Goal: Communication & Community: Answer question/provide support

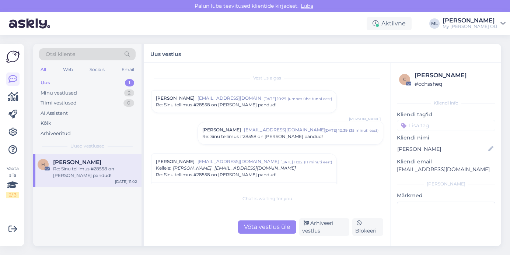
scroll to position [62, 0]
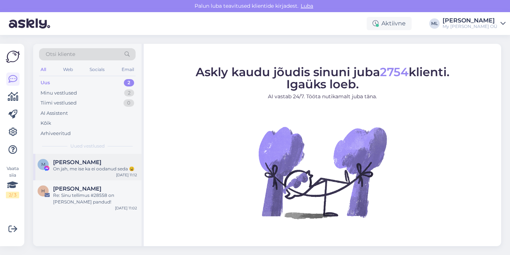
click at [67, 159] on span "[PERSON_NAME]" at bounding box center [77, 162] width 48 height 7
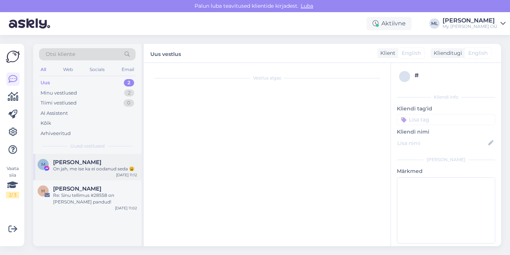
scroll to position [120, 0]
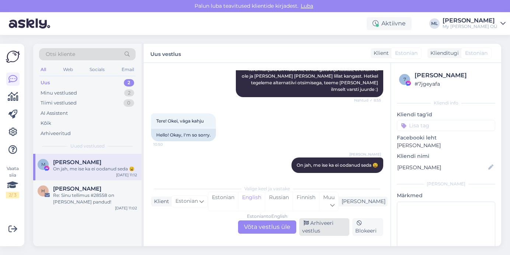
click at [333, 219] on div "Arhiveeri vestlus" at bounding box center [324, 227] width 50 height 18
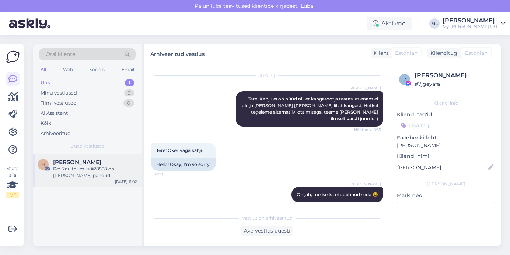
click at [107, 165] on div "[PERSON_NAME]" at bounding box center [95, 162] width 84 height 7
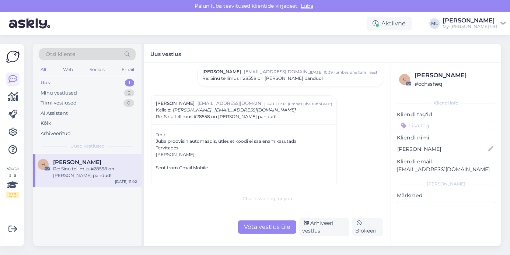
scroll to position [59, 0]
click at [279, 231] on div "Võta vestlus üle" at bounding box center [267, 227] width 58 height 13
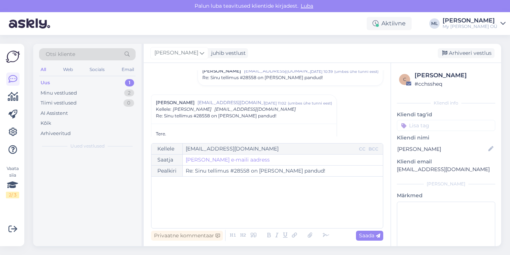
scroll to position [83, 0]
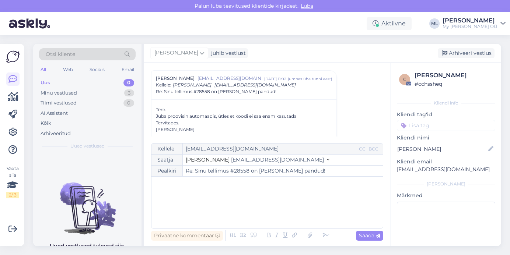
click at [221, 165] on div "Saatja Stella [EMAIL_ADDRESS][DOMAIN_NAME]" at bounding box center [266, 160] width 231 height 11
click at [231, 159] on span "[EMAIL_ADDRESS][DOMAIN_NAME]" at bounding box center [277, 159] width 93 height 7
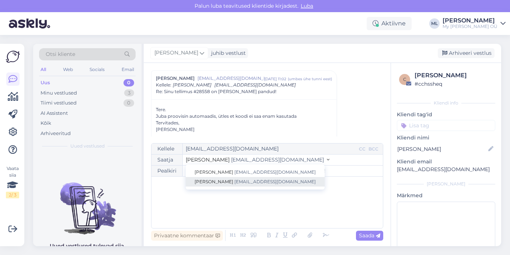
click at [195, 186] on link "[PERSON_NAME] [EMAIL_ADDRESS][DOMAIN_NAME]" at bounding box center [255, 182] width 139 height 10
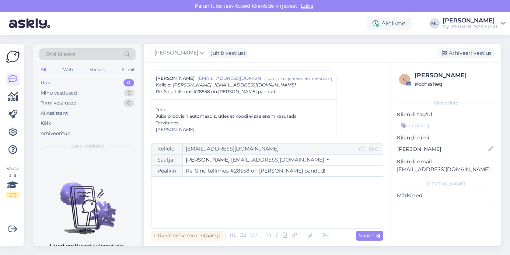
click at [184, 197] on div "﻿" at bounding box center [267, 202] width 224 height 44
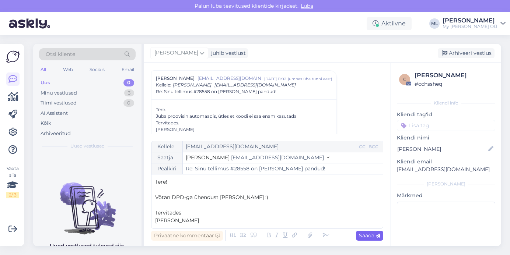
click at [358, 237] on div "Saada" at bounding box center [369, 236] width 27 height 10
type input "Re: Re: Sinu tellimus #28558 on [PERSON_NAME] pandud!"
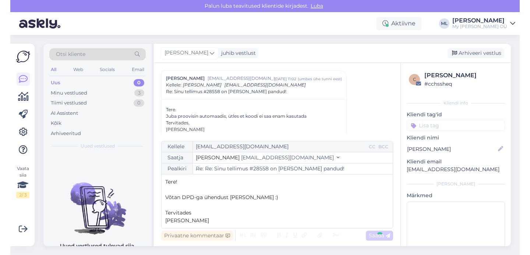
scroll to position [251, 0]
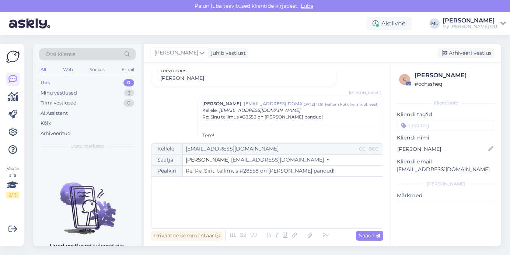
click at [39, 88] on div "Otsi kliente All Web Socials Email Uus 0 Minu vestlused 3 Tiimi vestlused 0 AI …" at bounding box center [87, 99] width 108 height 110
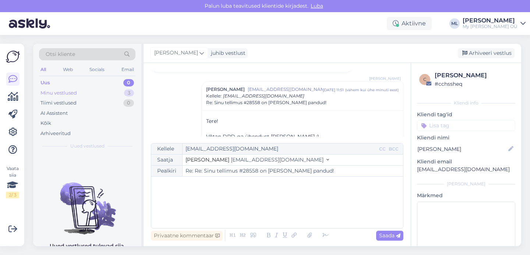
click at [108, 96] on div "Minu vestlused 3" at bounding box center [87, 93] width 96 height 10
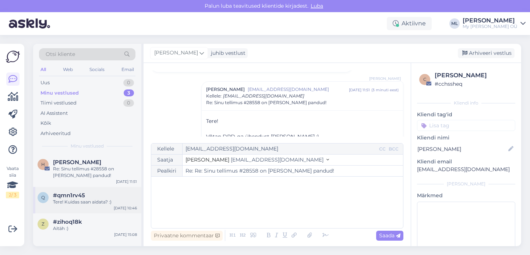
click at [87, 203] on div "Tere! Kuidas saan aidata? :)" at bounding box center [95, 202] width 84 height 7
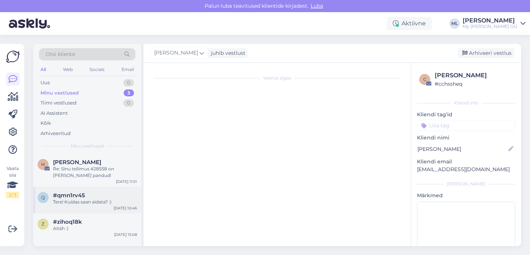
scroll to position [0, 0]
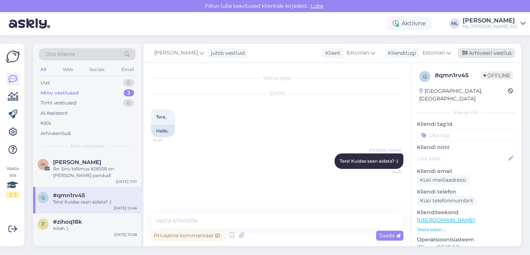
click at [473, 53] on div "Arhiveeri vestlus" at bounding box center [486, 53] width 57 height 10
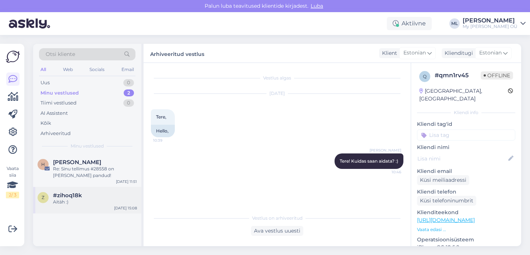
click at [128, 203] on div "Aitäh :)" at bounding box center [95, 202] width 84 height 7
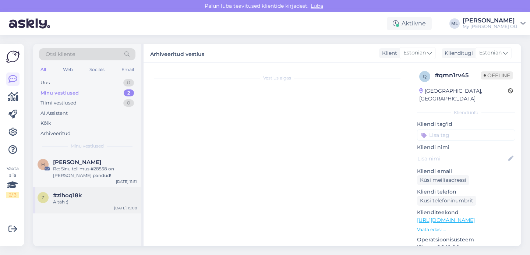
scroll to position [241, 0]
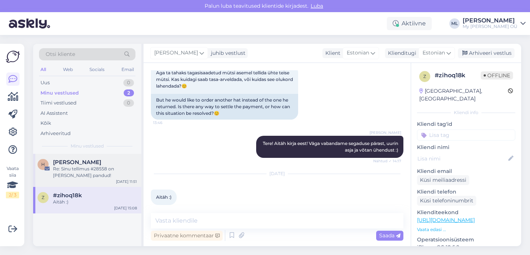
click at [84, 162] on div "[PERSON_NAME]" at bounding box center [95, 162] width 84 height 7
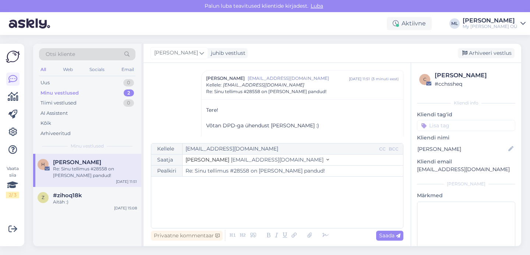
drag, startPoint x: 340, startPoint y: 45, endPoint x: 329, endPoint y: 34, distance: 15.9
click at [333, 38] on div "Otsi kliente All Web Socials Email Uus 0 Minu vestlused 2 Tiimi vestlused 0 AI …" at bounding box center [279, 145] width 501 height 220
click at [57, 164] on span "[PERSON_NAME]" at bounding box center [77, 162] width 48 height 7
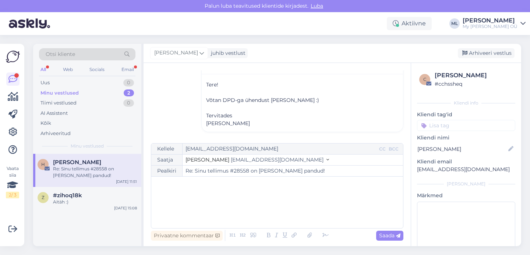
click at [63, 177] on div "Re: Sinu tellimus #28558 on [PERSON_NAME] pandud!" at bounding box center [95, 172] width 84 height 13
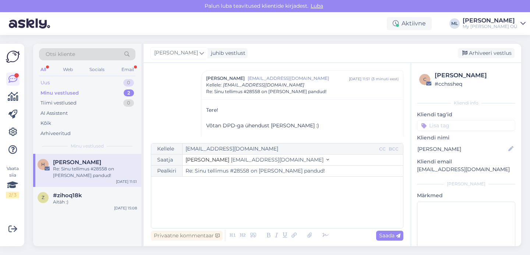
click at [48, 85] on div "Uus" at bounding box center [45, 82] width 9 height 7
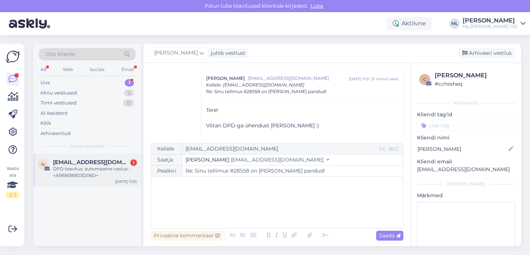
click at [72, 175] on div "DPD teavitus: automaatne vastus :<AR616369D3D06D>" at bounding box center [95, 172] width 84 height 13
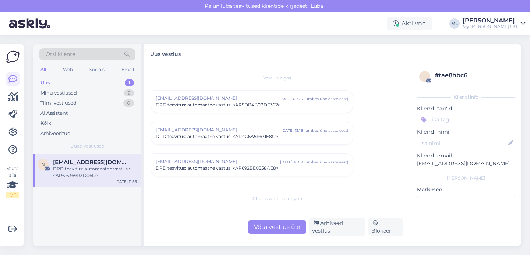
scroll to position [2329, 0]
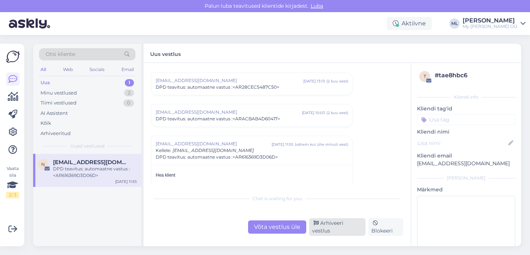
click at [322, 230] on div "Arhiveeri vestlus" at bounding box center [337, 227] width 56 height 18
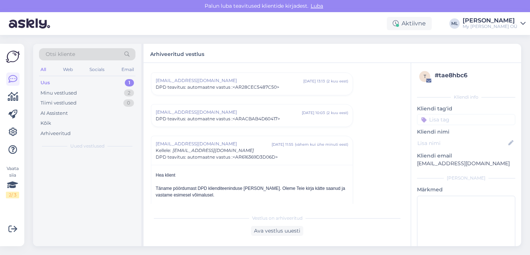
scroll to position [2395, 0]
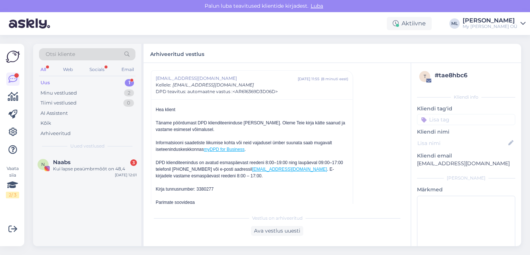
click at [62, 80] on div "Uus 1" at bounding box center [87, 83] width 96 height 10
click at [66, 82] on div "Uus 1" at bounding box center [87, 83] width 96 height 10
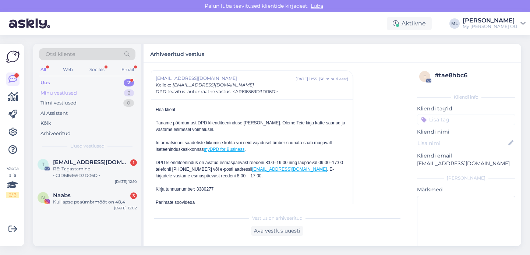
click at [66, 95] on div "Minu vestlused" at bounding box center [59, 92] width 36 height 7
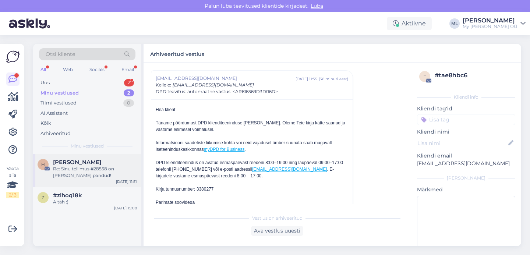
click at [73, 166] on div "Re: Sinu tellimus #28558 on [PERSON_NAME] pandud!" at bounding box center [95, 172] width 84 height 13
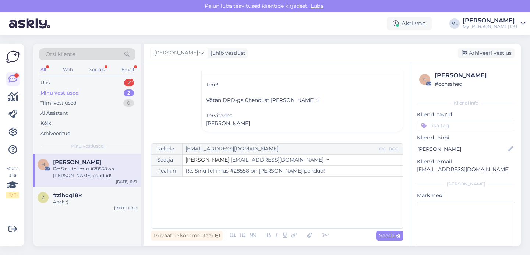
scroll to position [140, 0]
click at [211, 193] on div "﻿" at bounding box center [277, 202] width 244 height 44
click at [154, 181] on div "Kellele [EMAIL_ADDRESS][DOMAIN_NAME] CC BCC Saatja Stella [EMAIL_ADDRESS][DOMAI…" at bounding box center [277, 185] width 253 height 85
click at [160, 190] on p "﻿" at bounding box center [277, 190] width 244 height 8
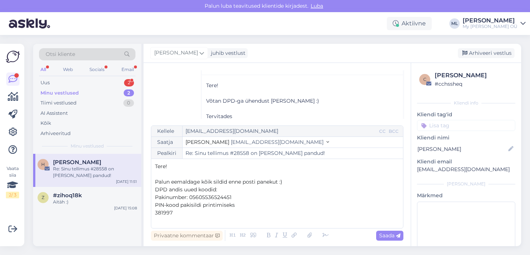
click at [249, 219] on p at bounding box center [277, 221] width 244 height 8
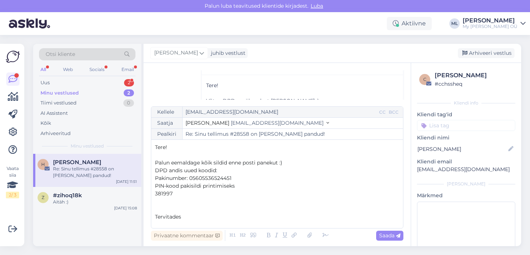
scroll to position [4, 0]
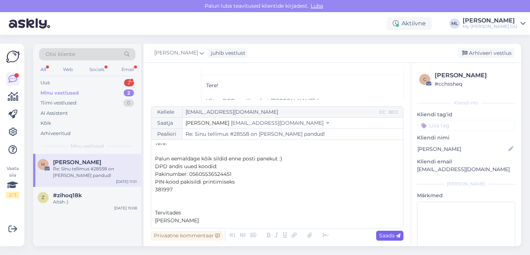
click at [388, 236] on span "Saada" at bounding box center [389, 235] width 21 height 7
type input "Re: Sinu tellimus #28558 on [PERSON_NAME] pandud!"
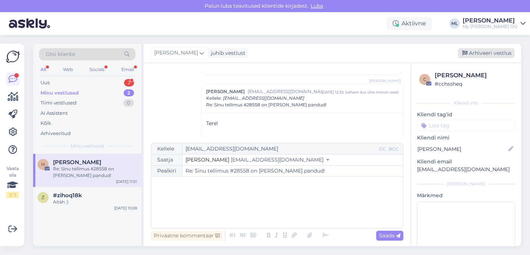
click at [480, 52] on div "Arhiveeri vestlus" at bounding box center [486, 53] width 57 height 10
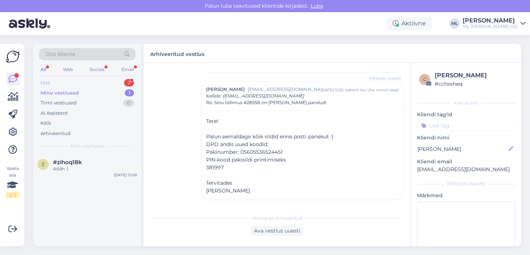
click at [53, 85] on div "Uus 2" at bounding box center [87, 83] width 96 height 10
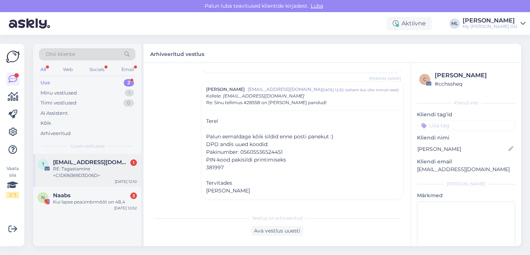
click at [81, 168] on div "RE: Tagastamine <CID616369D3D06D>" at bounding box center [95, 172] width 84 height 13
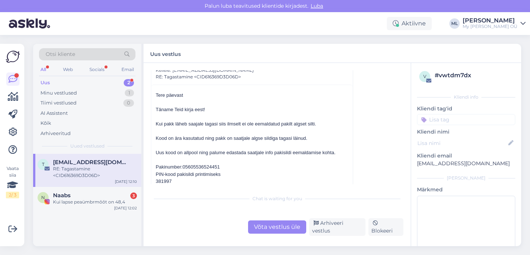
scroll to position [4340, 0]
click at [281, 228] on div "Võta vestlus üle" at bounding box center [277, 227] width 58 height 13
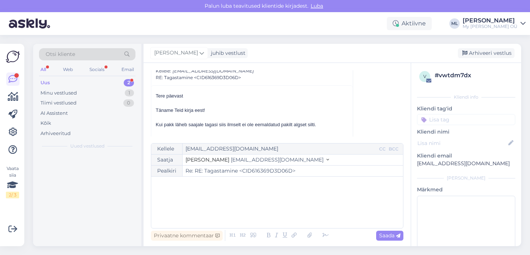
scroll to position [4326, 0]
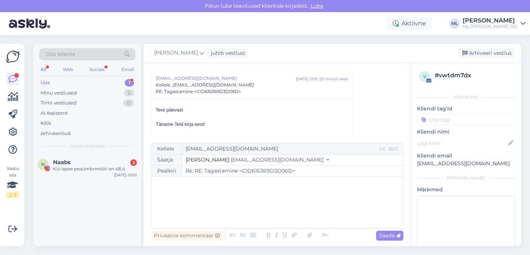
click at [255, 160] on span "[EMAIL_ADDRESS][DOMAIN_NAME]" at bounding box center [277, 159] width 93 height 7
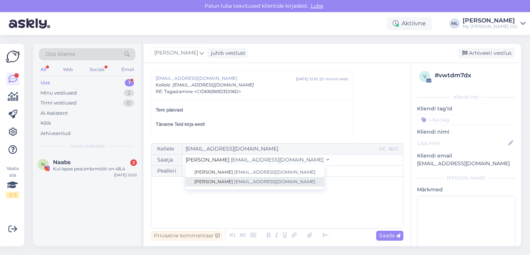
click at [236, 182] on span "[EMAIL_ADDRESS][DOMAIN_NAME]" at bounding box center [274, 182] width 81 height 6
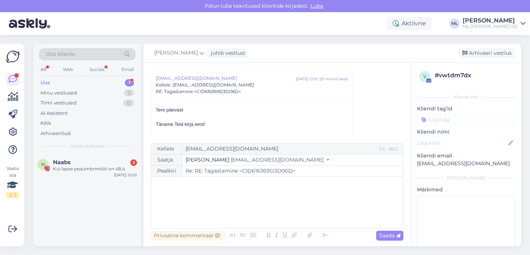
click at [201, 193] on div "﻿" at bounding box center [277, 202] width 244 height 44
click at [198, 217] on p "[PERSON_NAME]" at bounding box center [277, 221] width 244 height 8
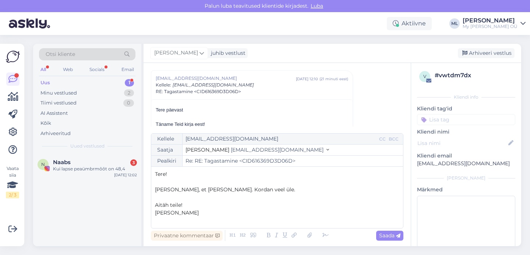
click at [197, 207] on p "Aitäh teile!" at bounding box center [277, 205] width 244 height 8
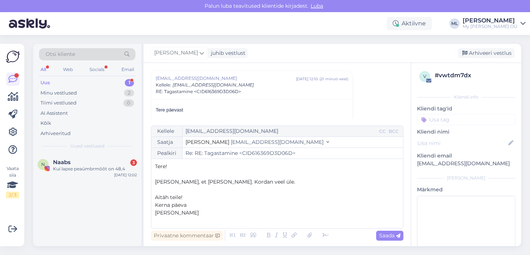
click at [166, 205] on span "Kerna päeva" at bounding box center [171, 205] width 32 height 7
click at [381, 236] on span "Saada" at bounding box center [389, 235] width 21 height 7
type input "Re: Re: RE: Tagastamine <CID616369D3D06D>"
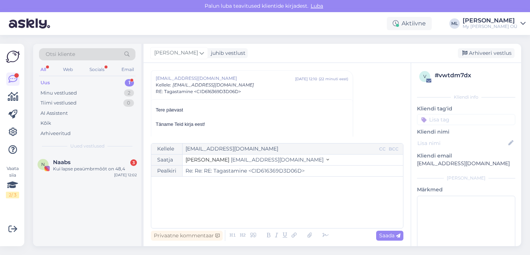
scroll to position [4902, 0]
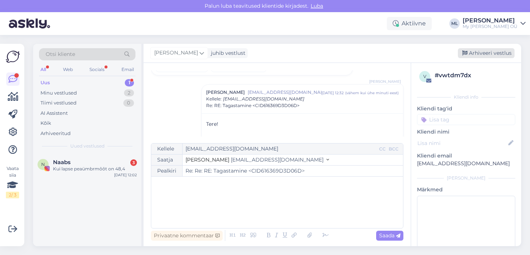
click at [491, 53] on div "Arhiveeri vestlus" at bounding box center [486, 53] width 57 height 10
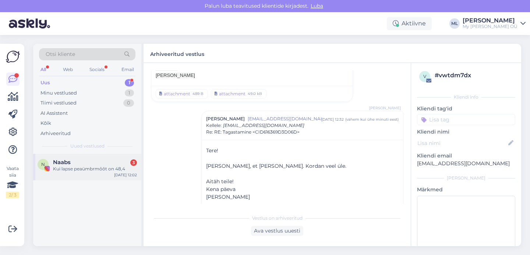
click at [106, 167] on div "Kui lapse peaümbrmõõt on 48,4" at bounding box center [95, 169] width 84 height 7
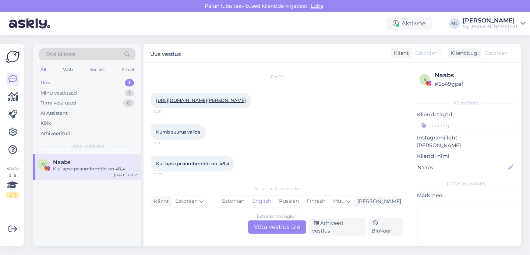
scroll to position [4886, 0]
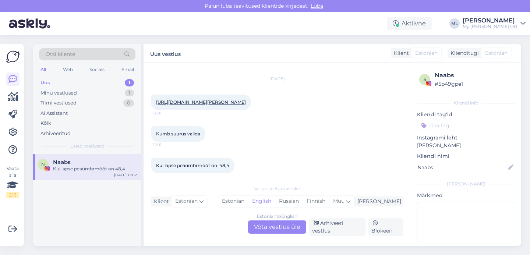
click at [194, 98] on div "[URL][DOMAIN_NAME][PERSON_NAME] 12:01" at bounding box center [201, 102] width 100 height 15
click at [188, 99] on link "[URL][DOMAIN_NAME][PERSON_NAME]" at bounding box center [201, 102] width 90 height 6
click at [268, 224] on div "Estonian to English Võta vestlus üle" at bounding box center [277, 227] width 58 height 13
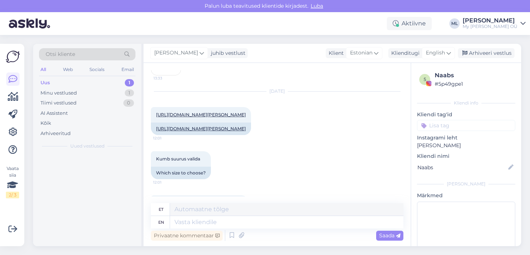
scroll to position [4898, 0]
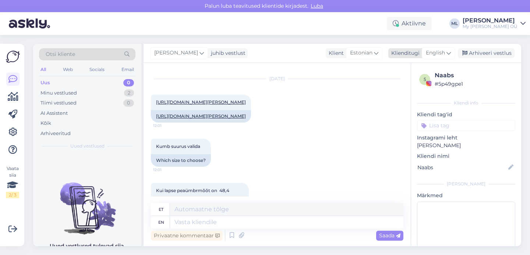
click at [433, 56] on span "English" at bounding box center [435, 53] width 19 height 8
type input "est"
click at [408, 87] on link "Estonian" at bounding box center [421, 86] width 81 height 12
click at [237, 220] on textarea at bounding box center [277, 220] width 253 height 15
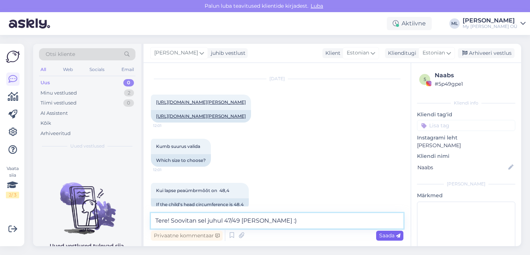
type textarea "Tere! Soovitan sel juhul 47/49 [PERSON_NAME] :)"
click at [387, 238] on span "Saada" at bounding box center [389, 235] width 21 height 7
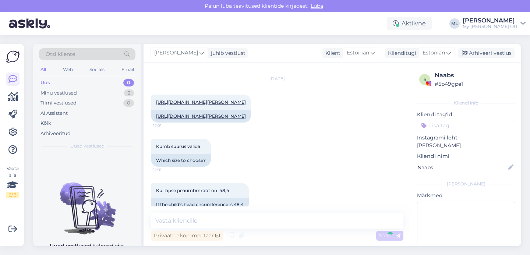
scroll to position [4968, 0]
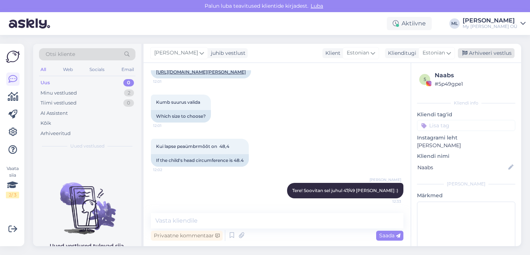
click at [477, 52] on div "Arhiveeri vestlus" at bounding box center [486, 53] width 57 height 10
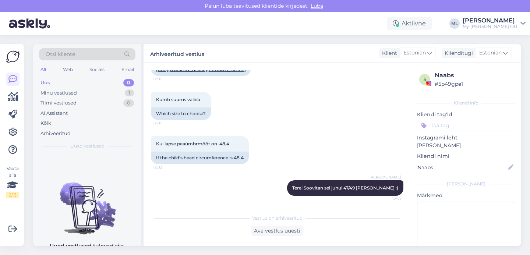
click at [96, 85] on div "Uus 0" at bounding box center [87, 83] width 96 height 10
click at [53, 79] on div "Uus 0" at bounding box center [87, 83] width 96 height 10
click at [53, 96] on div "Minu vestlused" at bounding box center [59, 92] width 36 height 7
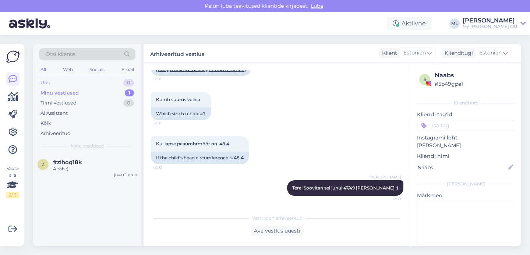
click at [44, 84] on div "Uus" at bounding box center [45, 82] width 9 height 7
